Goal: Check status: Verify the current state of an ongoing process or item

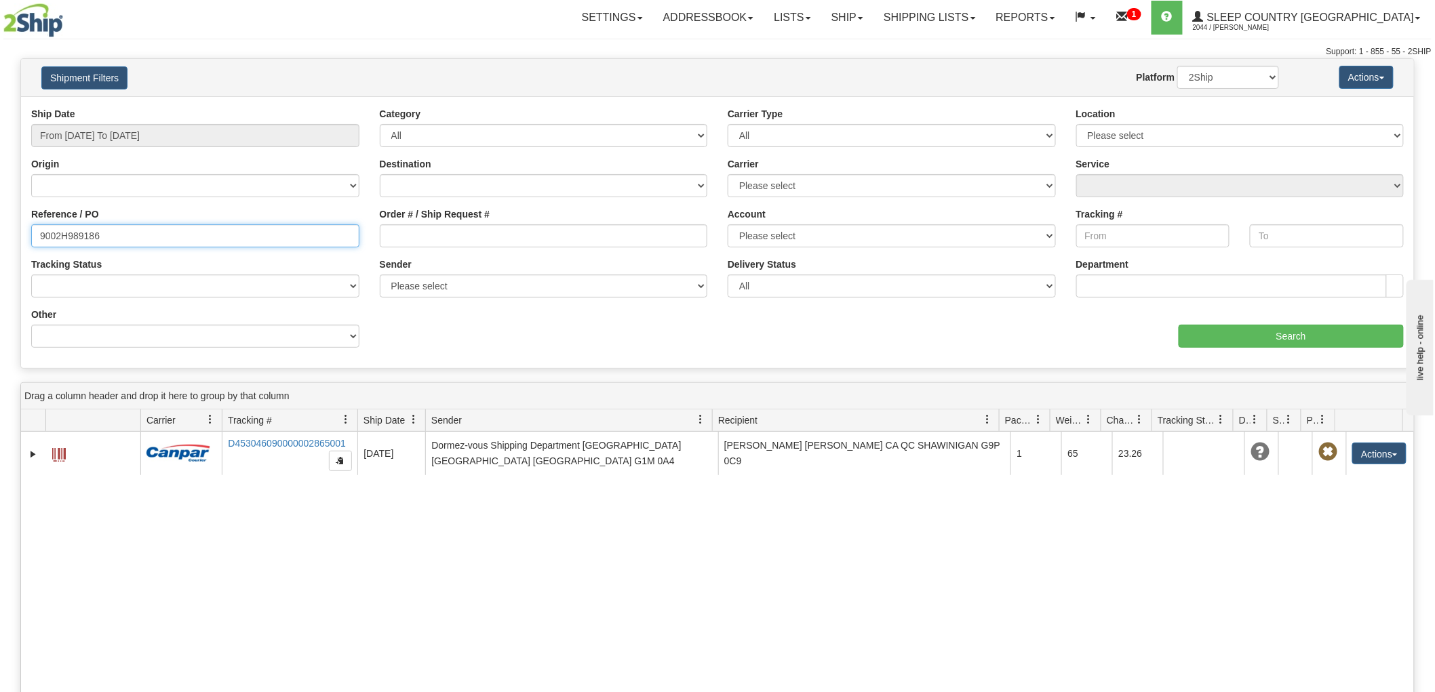
drag, startPoint x: 138, startPoint y: 238, endPoint x: 26, endPoint y: 211, distance: 115.8
click at [0, 237] on div "Please wait... × Confirm Delete Delete Cancel × Confirm Delete Yes No Cancel × …" at bounding box center [717, 505] width 1435 height 895
paste input "378H958145"
type input "378H958145"
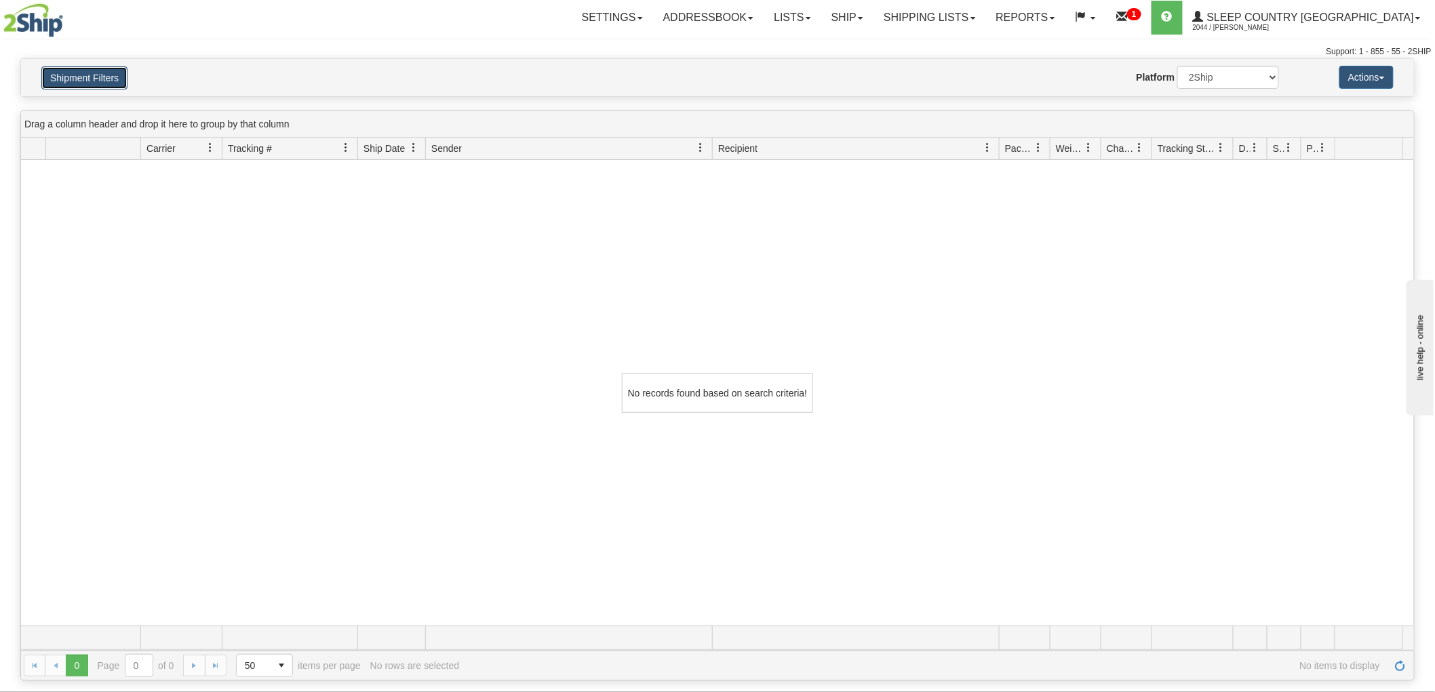
click at [92, 76] on button "Shipment Filters" at bounding box center [84, 77] width 86 height 23
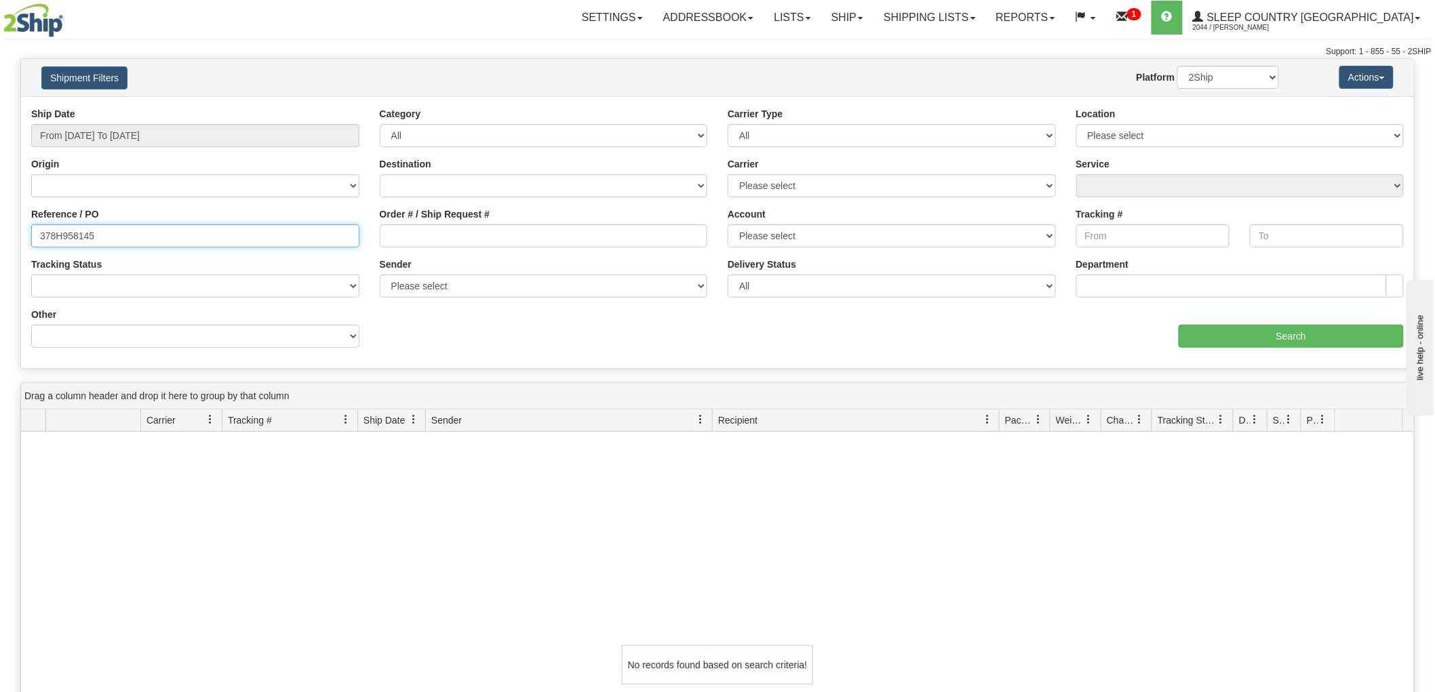
drag, startPoint x: 145, startPoint y: 241, endPoint x: 12, endPoint y: 199, distance: 139.2
click at [1, 213] on div "Please wait... × Confirm Delete Delete Cancel × Confirm Delete Yes No Cancel × …" at bounding box center [717, 505] width 1435 height 895
click at [466, 237] on input "Order # / Ship Request #" at bounding box center [544, 235] width 328 height 23
paste input "378H958145"
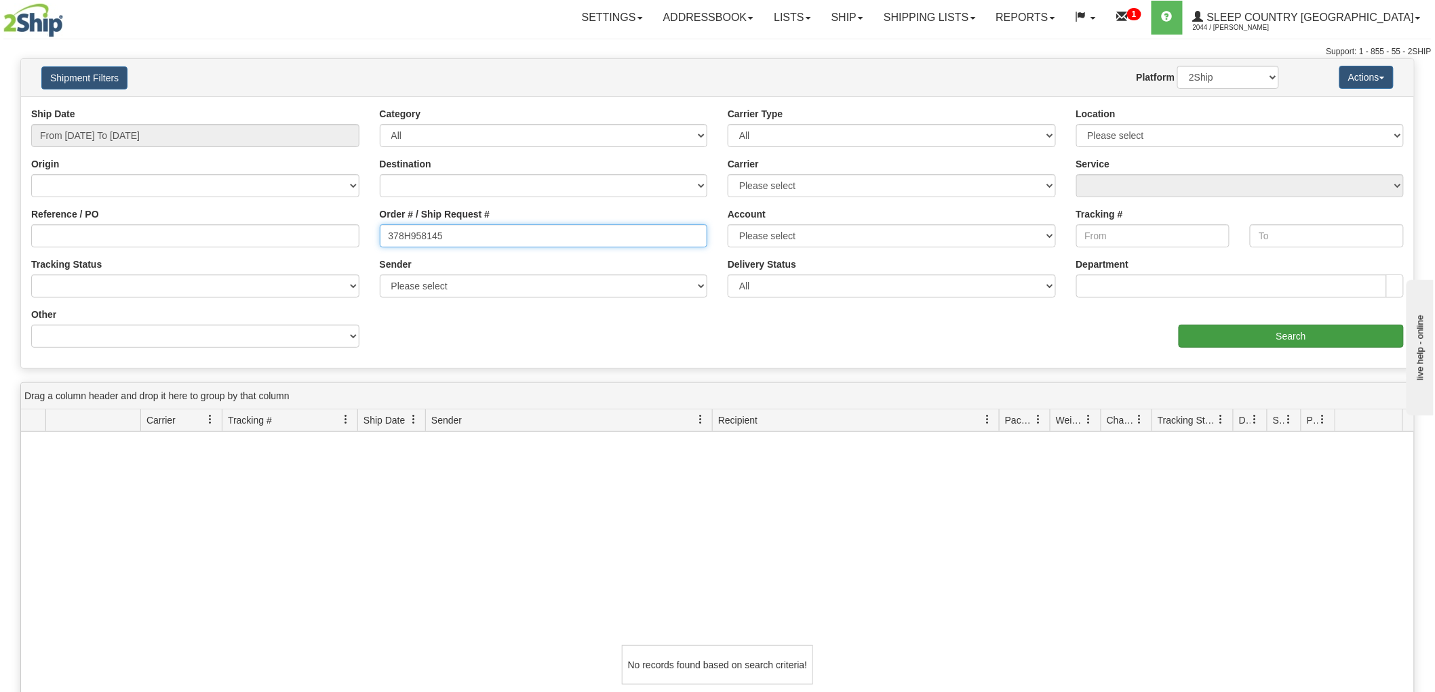
type input "378H958145"
click at [1228, 334] on input "Search" at bounding box center [1291, 336] width 225 height 23
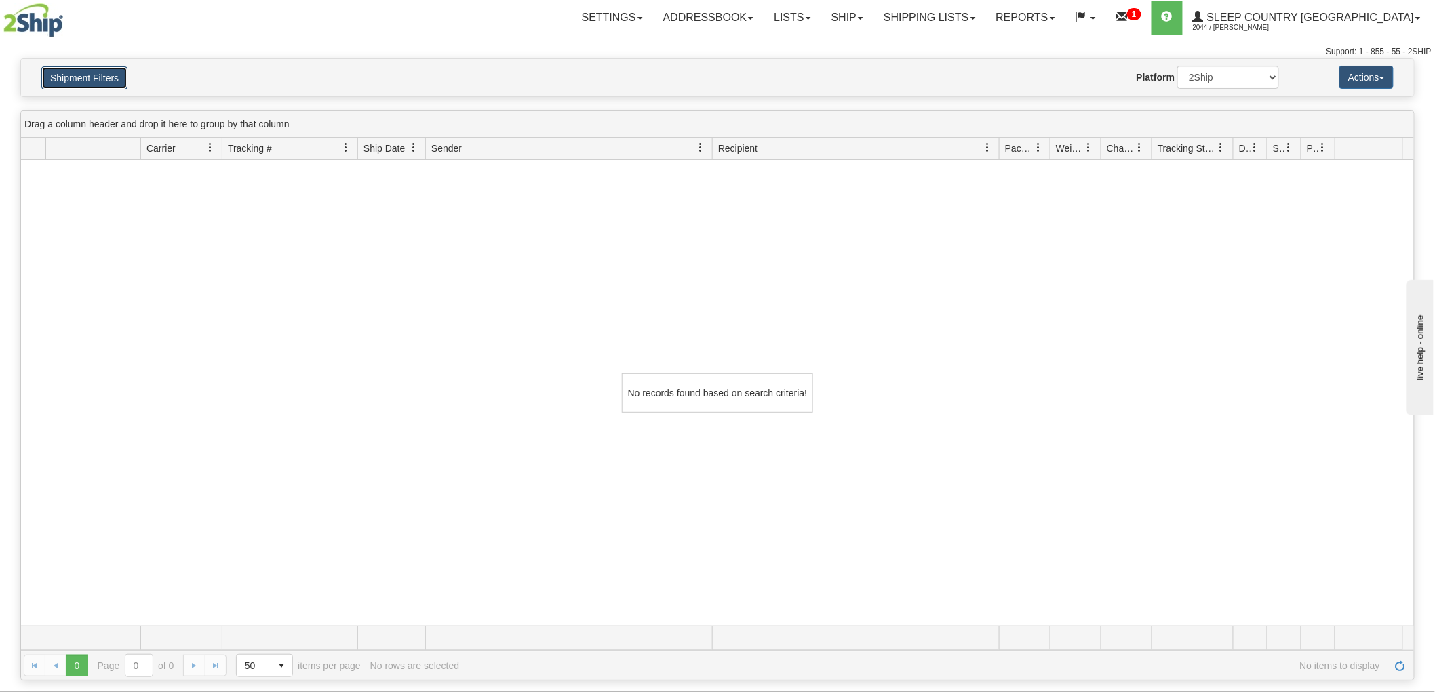
click at [110, 69] on button "Shipment Filters" at bounding box center [84, 77] width 86 height 23
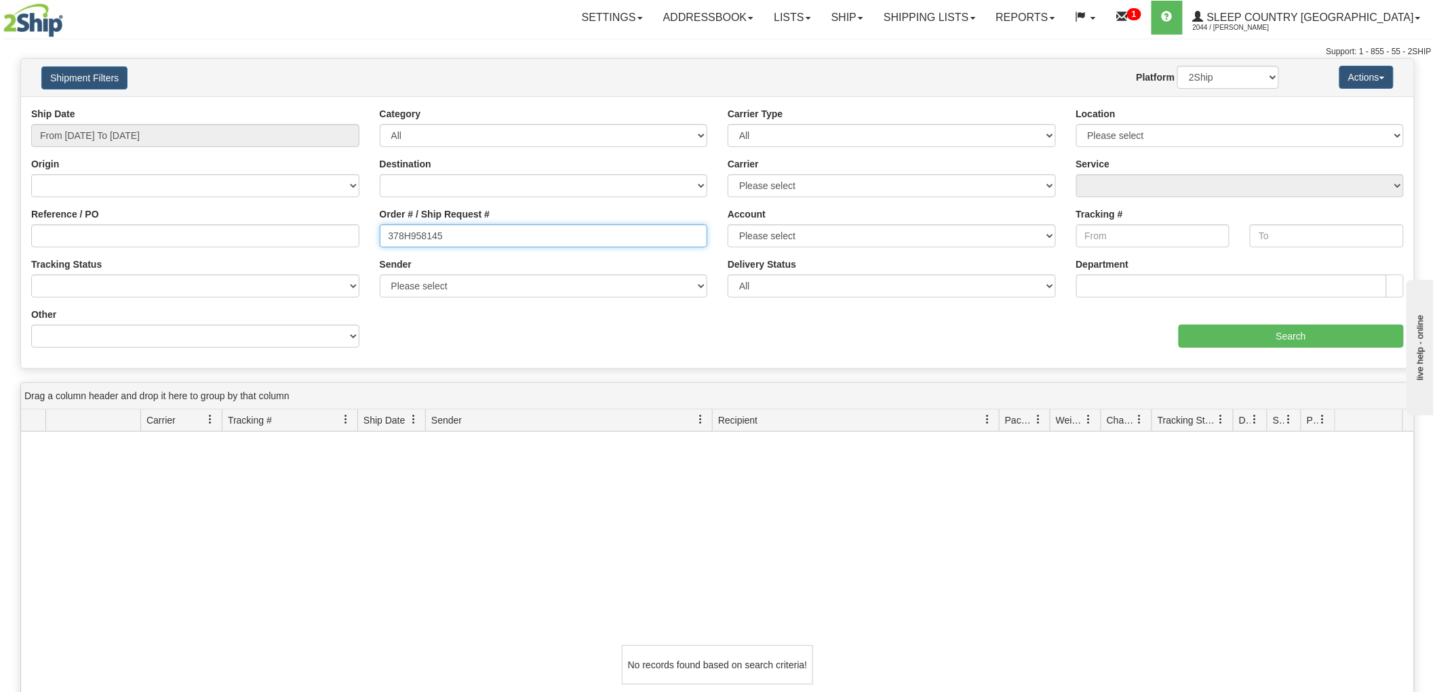
drag, startPoint x: 482, startPoint y: 229, endPoint x: 292, endPoint y: 229, distance: 189.9
click at [290, 107] on div "Reference / PO Order # / Ship Request # 378H958145 Account Please select [GEOGR…" at bounding box center [717, 107] width 1393 height 0
click at [288, 229] on input "Reference / PO" at bounding box center [195, 235] width 328 height 23
